Goal: Information Seeking & Learning: Learn about a topic

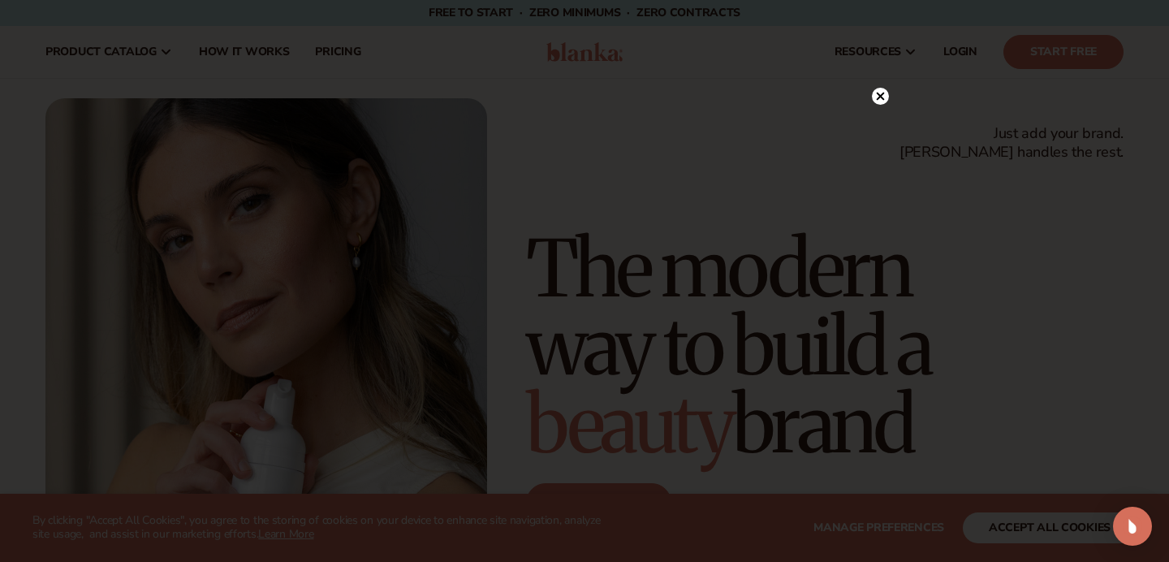
click at [875, 93] on circle at bounding box center [880, 96] width 17 height 17
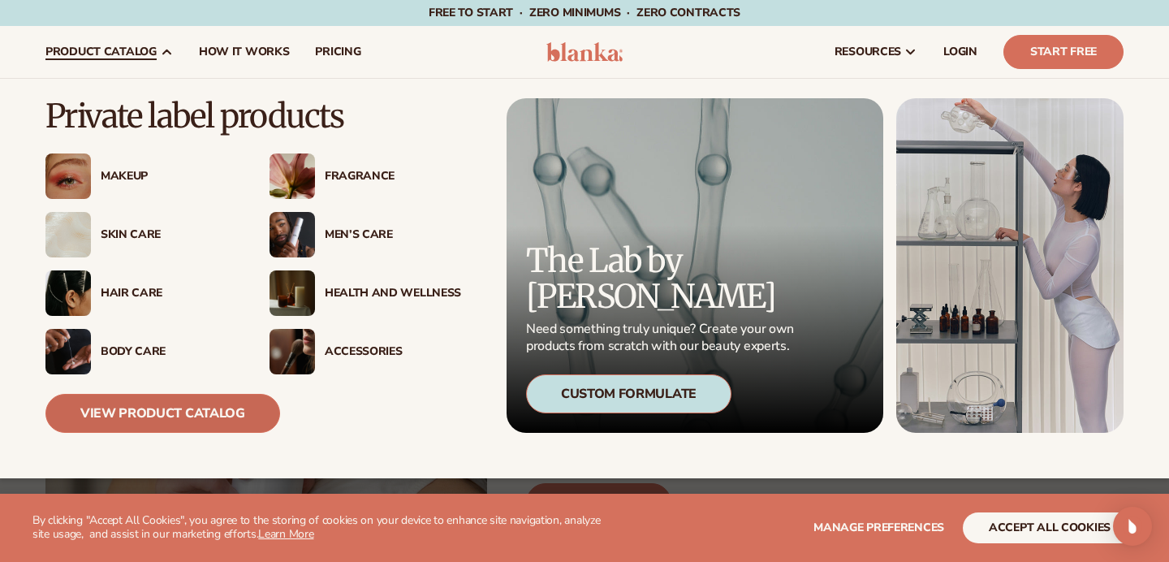
click at [147, 417] on link "View Product Catalog" at bounding box center [162, 413] width 235 height 39
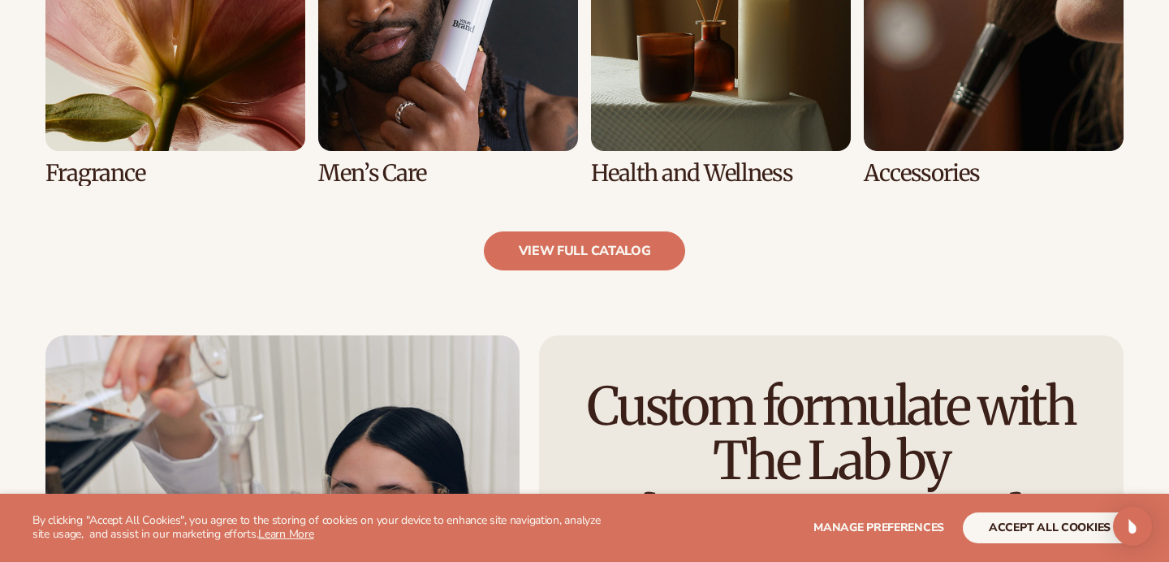
scroll to position [1690, 0]
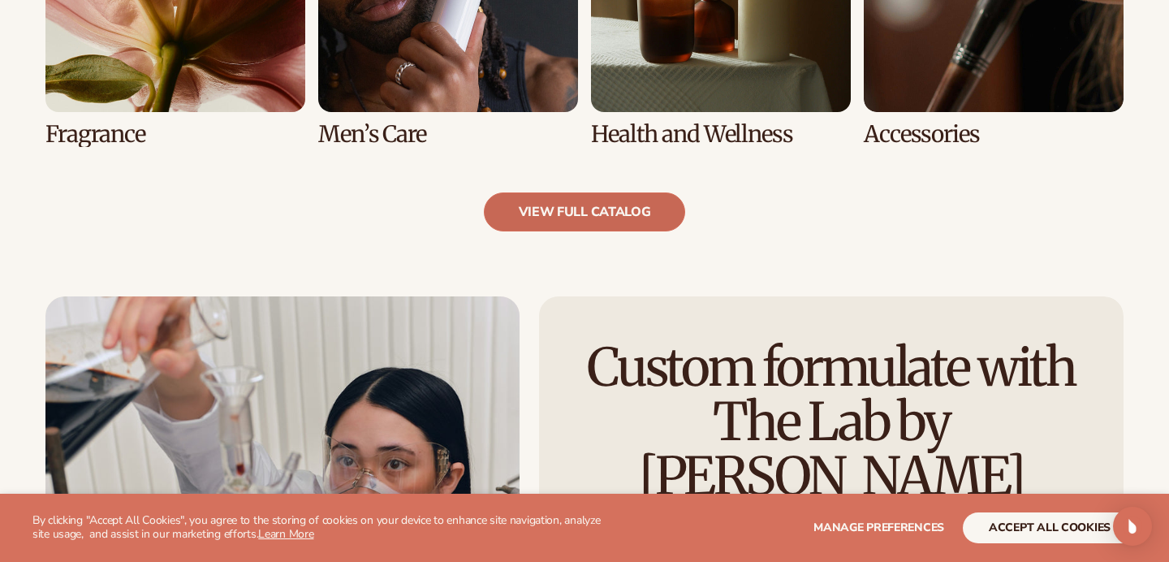
click at [571, 211] on link "view full catalog" at bounding box center [585, 211] width 202 height 39
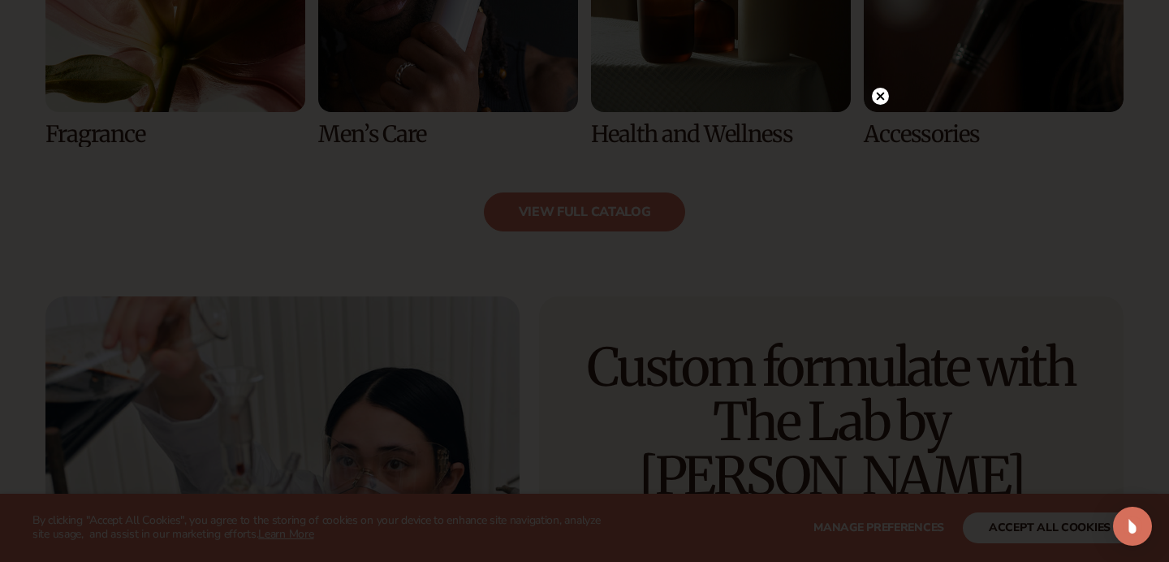
click at [879, 90] on circle at bounding box center [880, 96] width 17 height 17
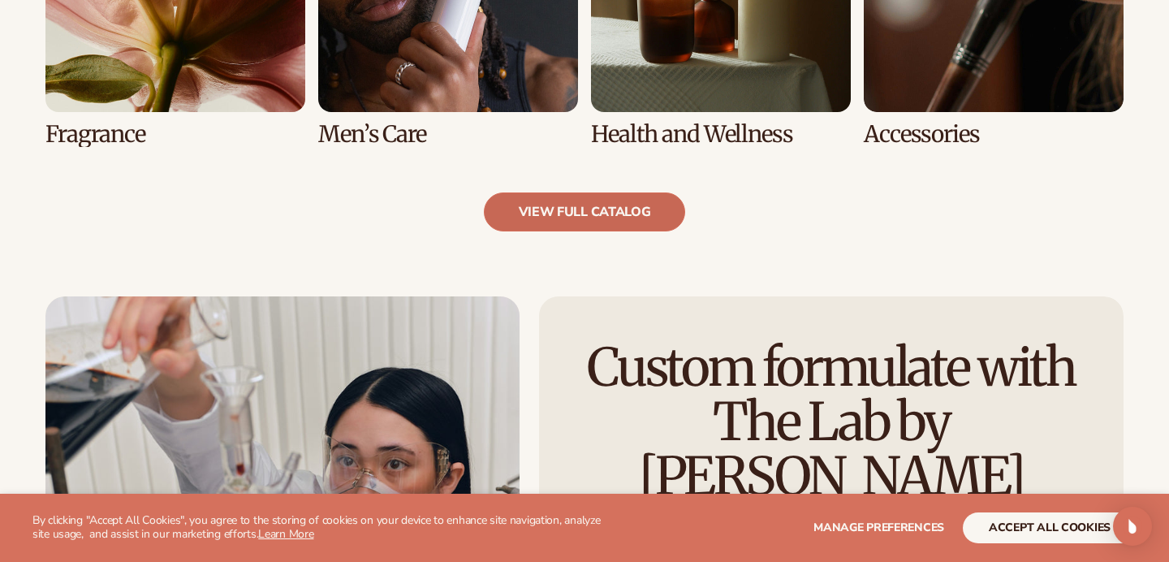
click at [573, 213] on link "view full catalog" at bounding box center [585, 211] width 202 height 39
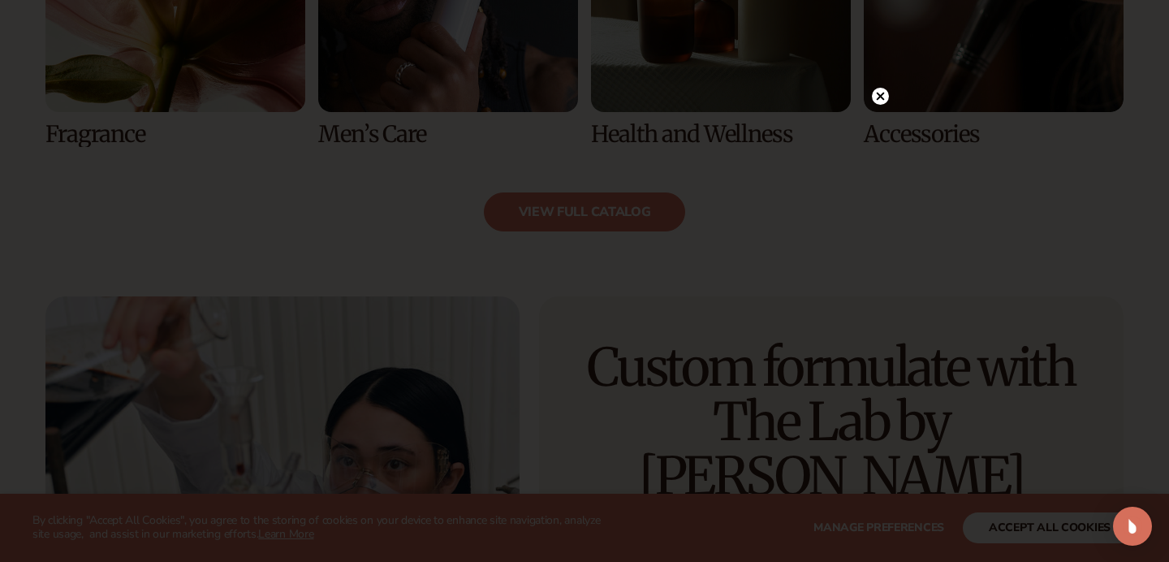
click at [881, 98] on circle at bounding box center [880, 96] width 17 height 17
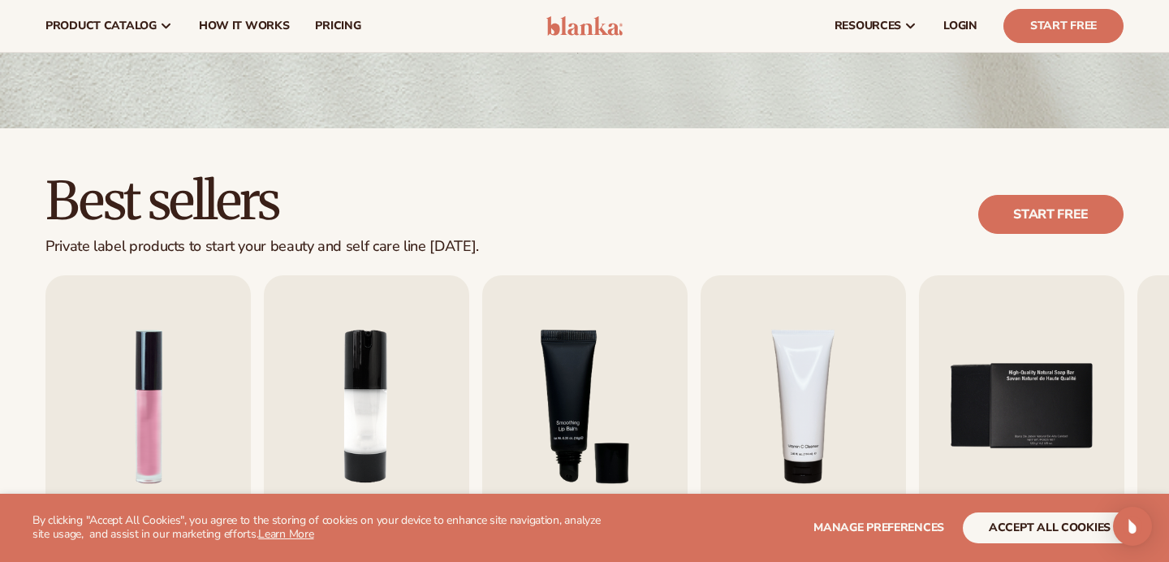
scroll to position [64, 0]
